Goal: Entertainment & Leisure: Consume media (video, audio)

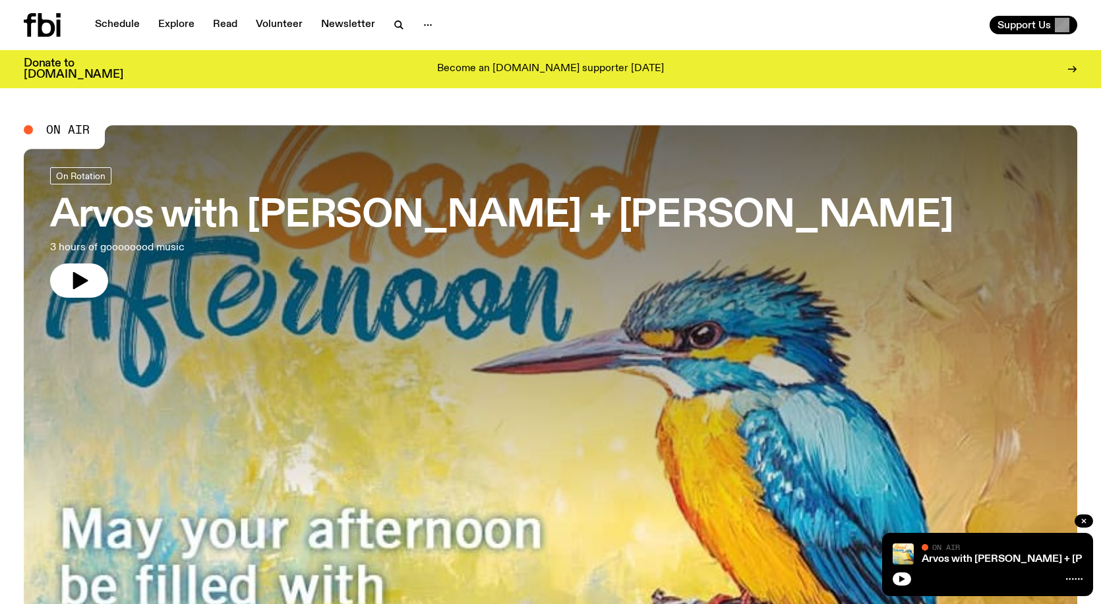
click at [82, 284] on icon "button" at bounding box center [80, 280] width 15 height 17
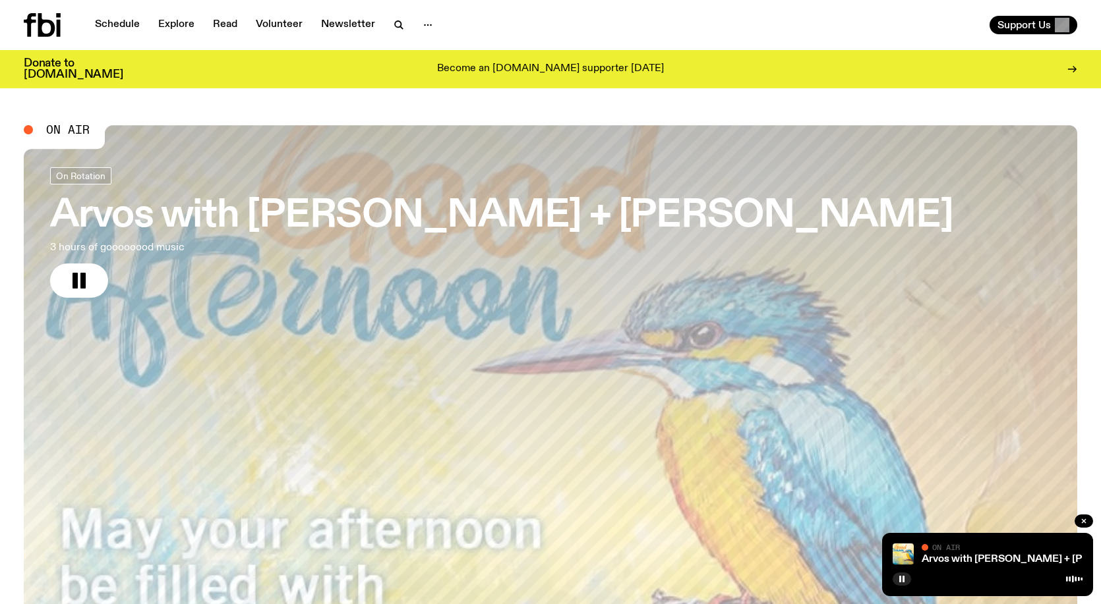
click at [53, 26] on icon at bounding box center [46, 25] width 17 height 24
click at [127, 26] on link "Schedule" at bounding box center [117, 25] width 61 height 18
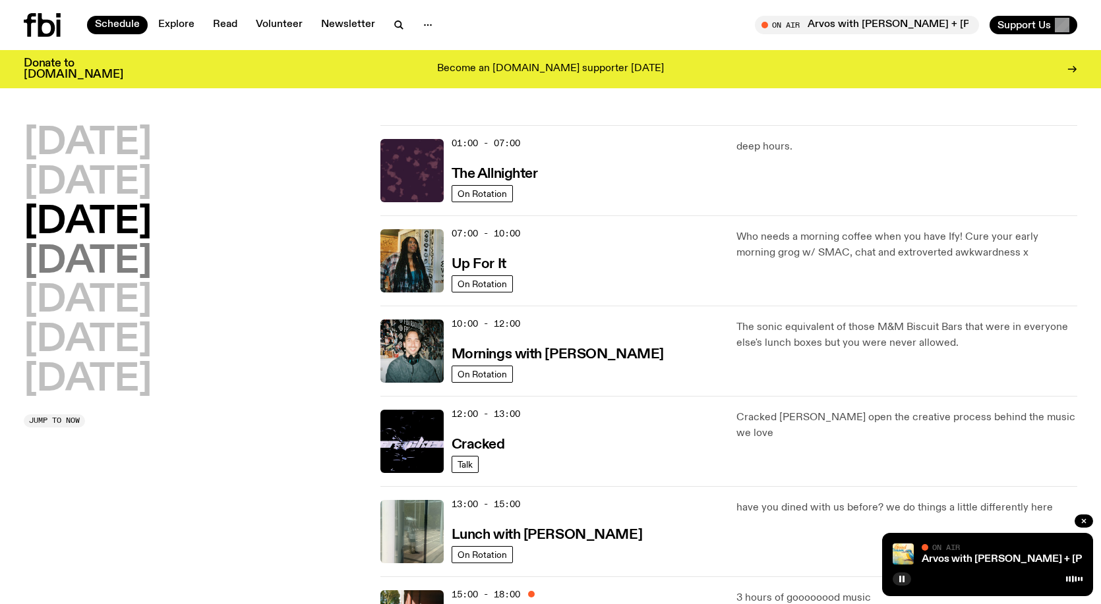
click at [122, 262] on h2 "[DATE]" at bounding box center [88, 262] width 128 height 37
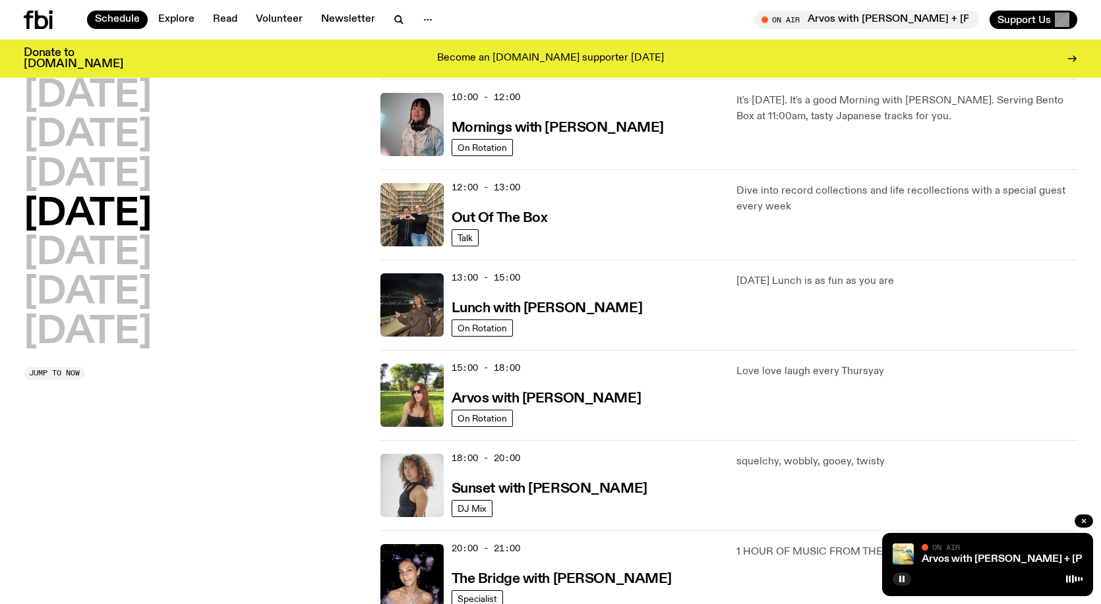
scroll to position [301, 0]
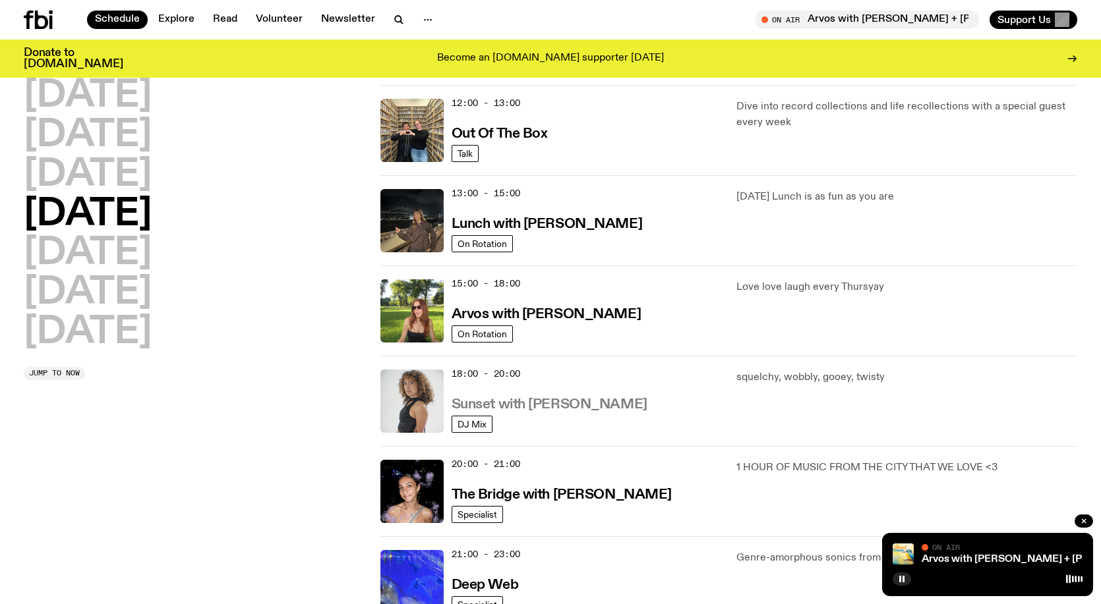
click at [547, 409] on h3 "Sunset with [PERSON_NAME]" at bounding box center [549, 405] width 196 height 14
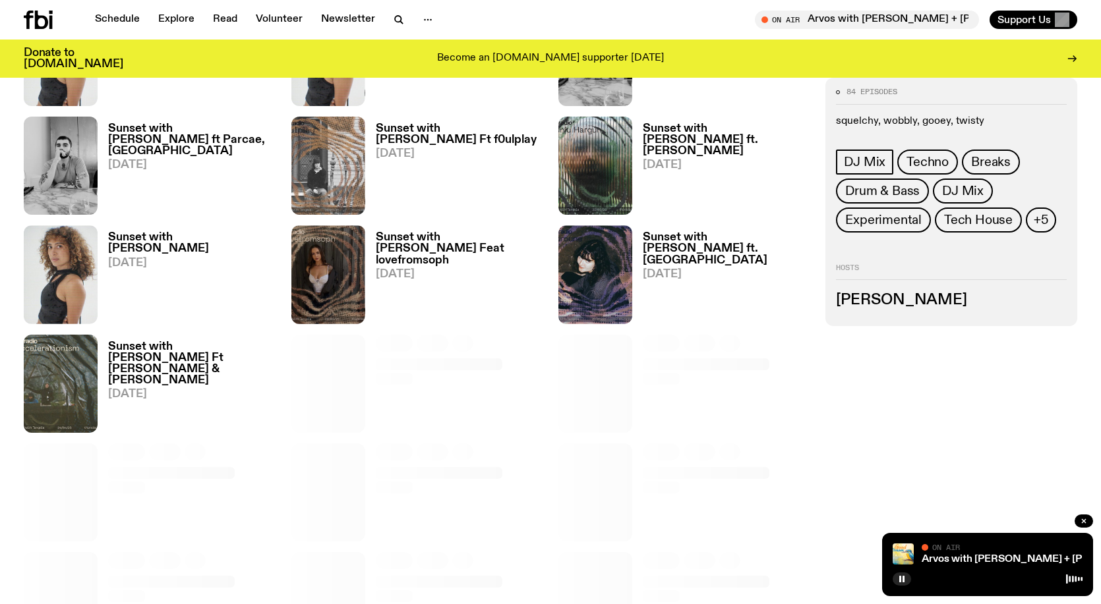
scroll to position [1572, 0]
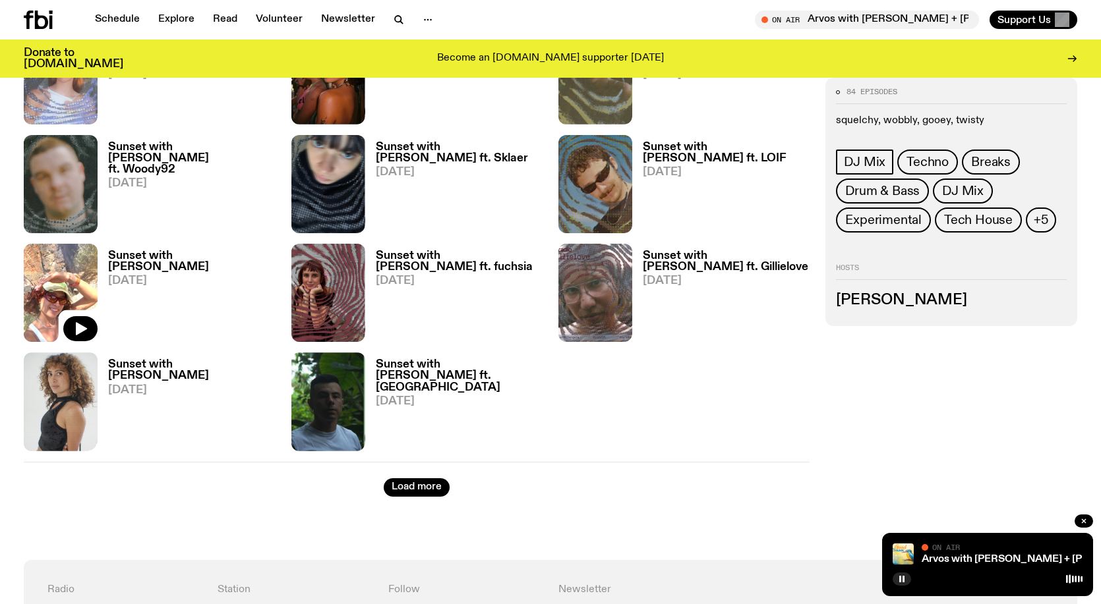
click at [61, 276] on img at bounding box center [61, 293] width 74 height 98
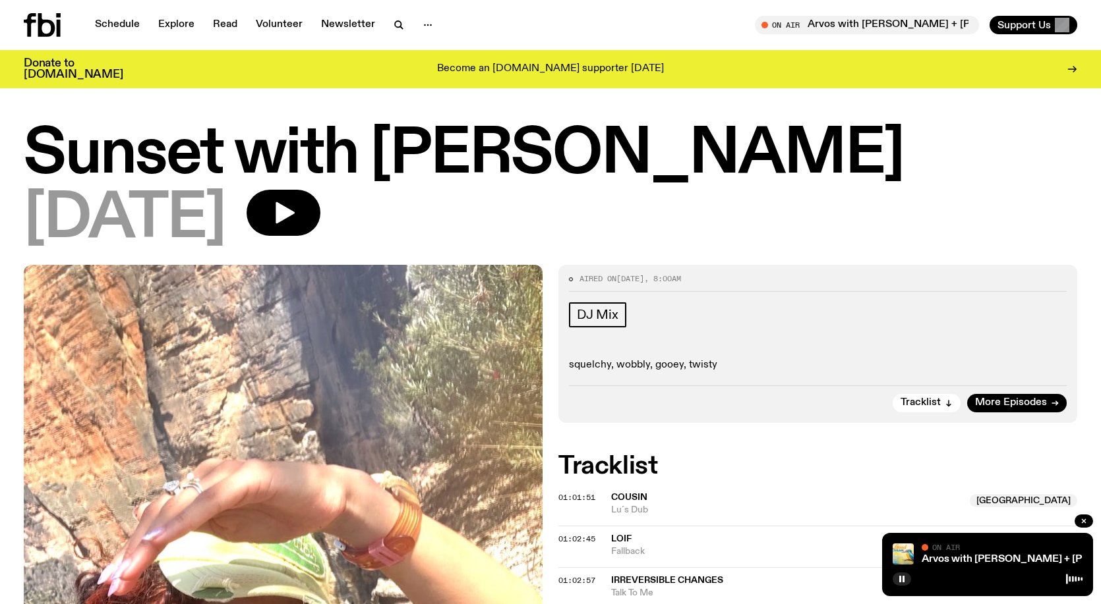
click at [319, 235] on button "button" at bounding box center [284, 213] width 74 height 46
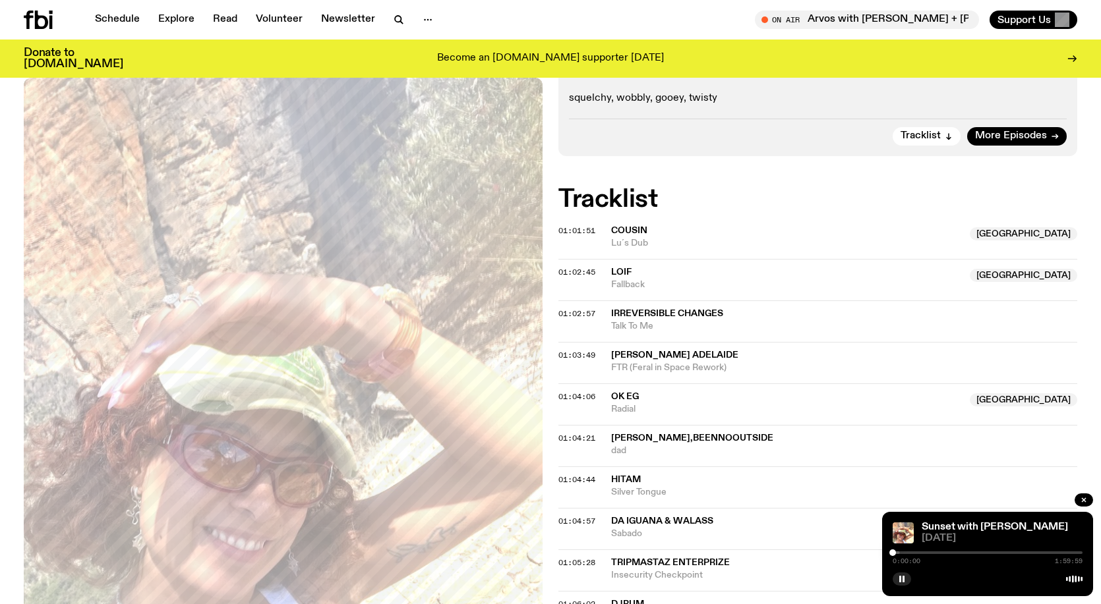
scroll to position [190, 0]
